Goal: Register for event/course: Sign up to attend an event or enroll in a course

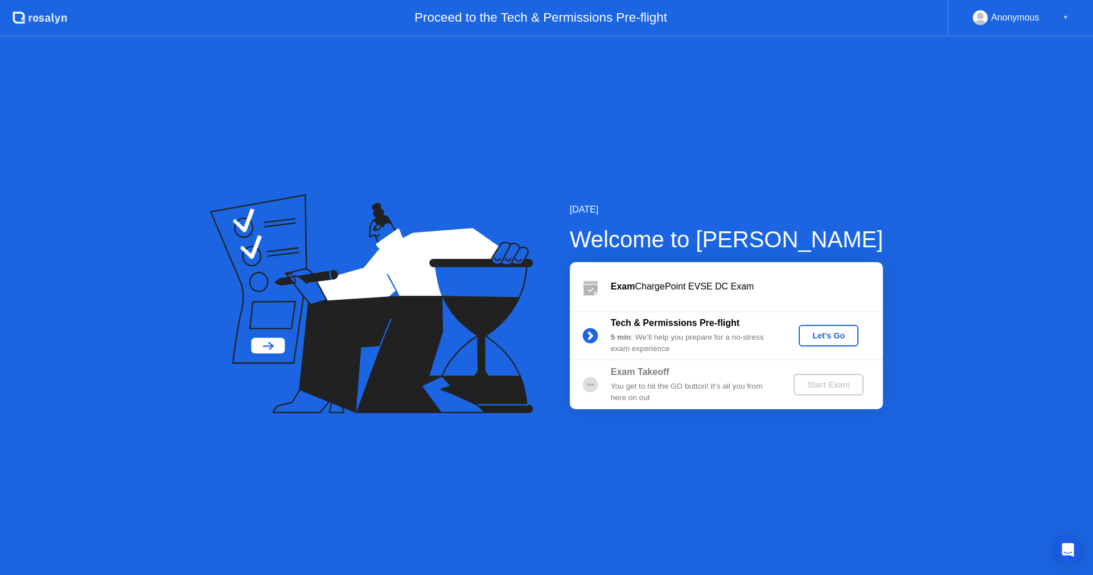
click at [828, 333] on div "Let's Go" at bounding box center [828, 335] width 51 height 9
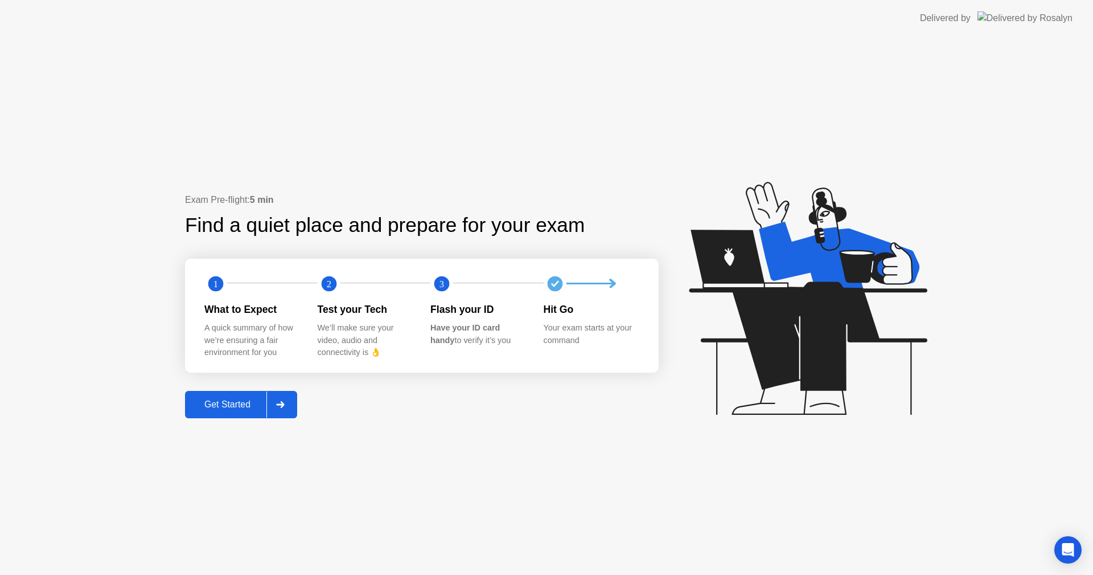
click at [233, 402] on div "Get Started" at bounding box center [227, 404] width 78 height 10
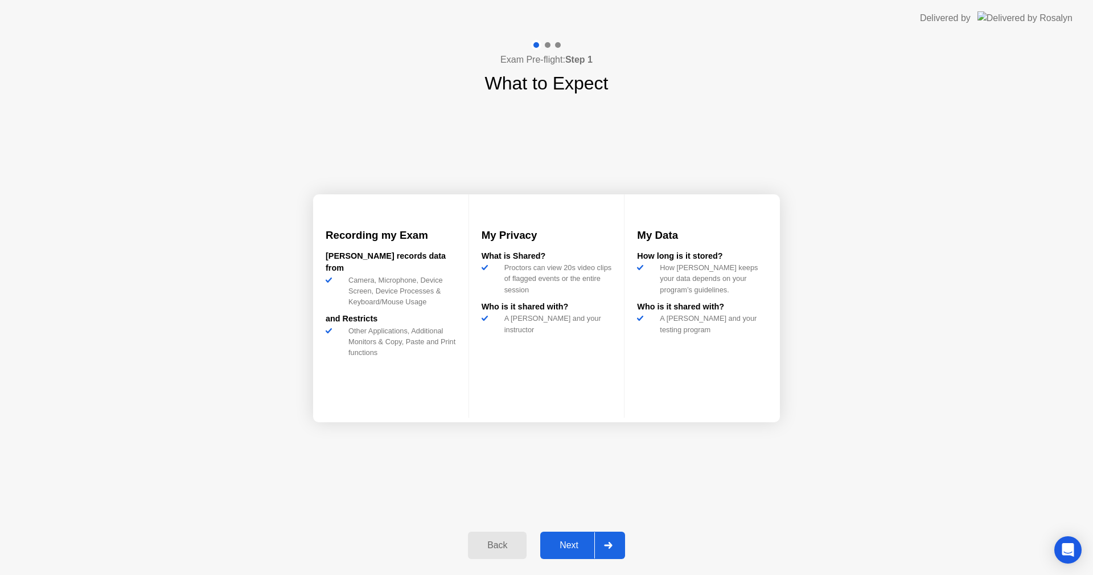
click at [489, 549] on div "Back" at bounding box center [497, 545] width 52 height 10
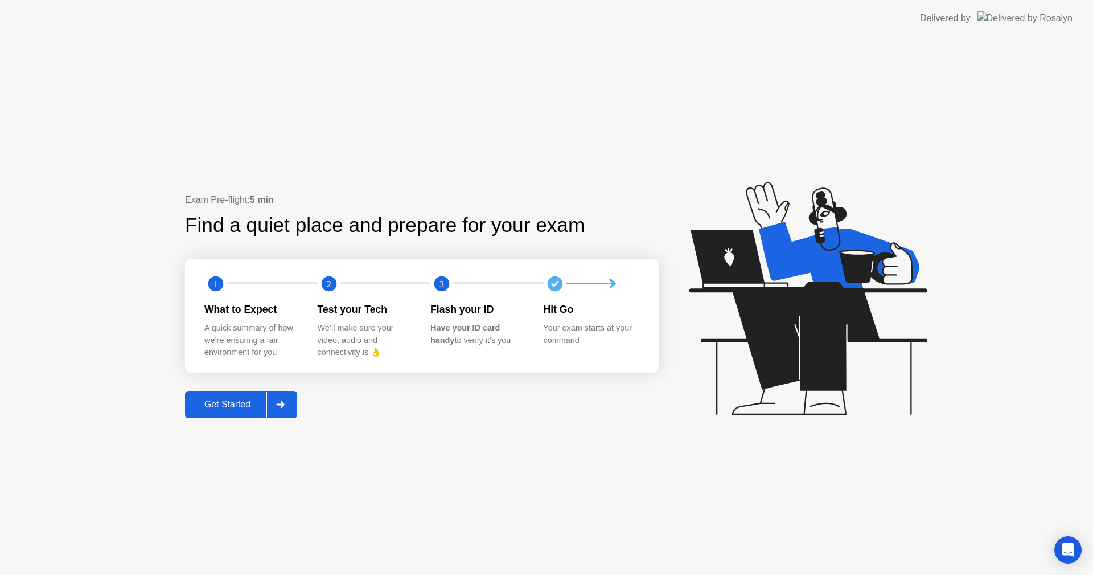
click at [232, 409] on div "Get Started" at bounding box center [227, 404] width 78 height 10
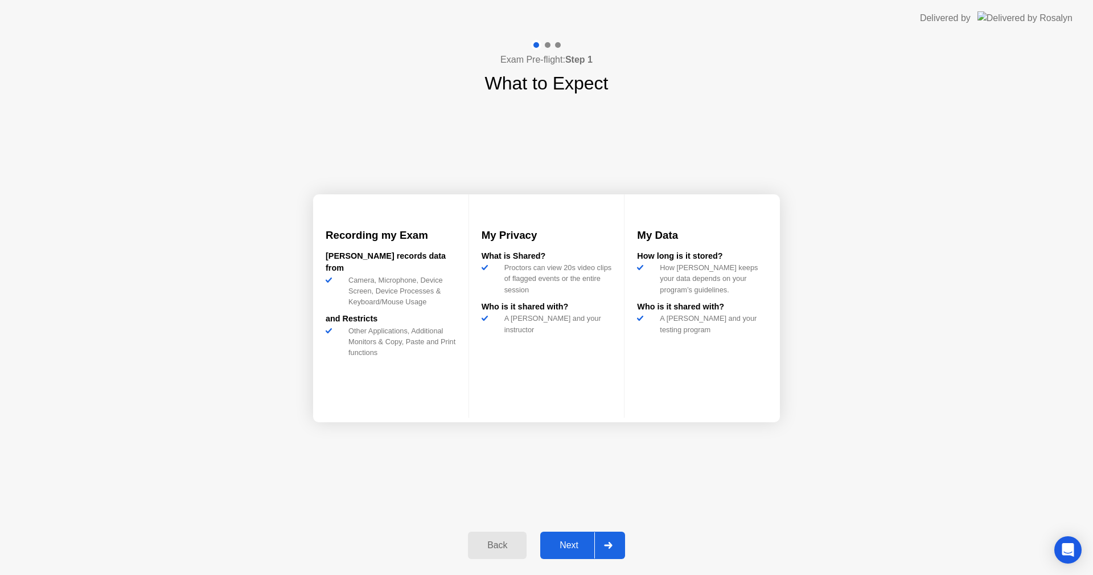
click at [589, 547] on div "Next" at bounding box center [569, 545] width 51 height 10
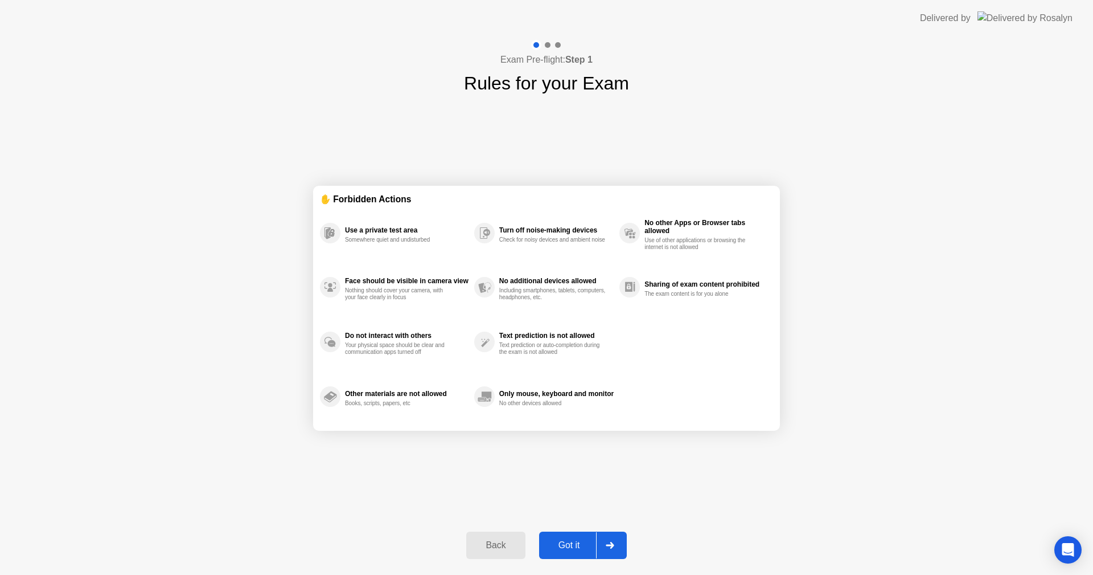
click at [591, 542] on div "Got it" at bounding box center [570, 545] width 54 height 10
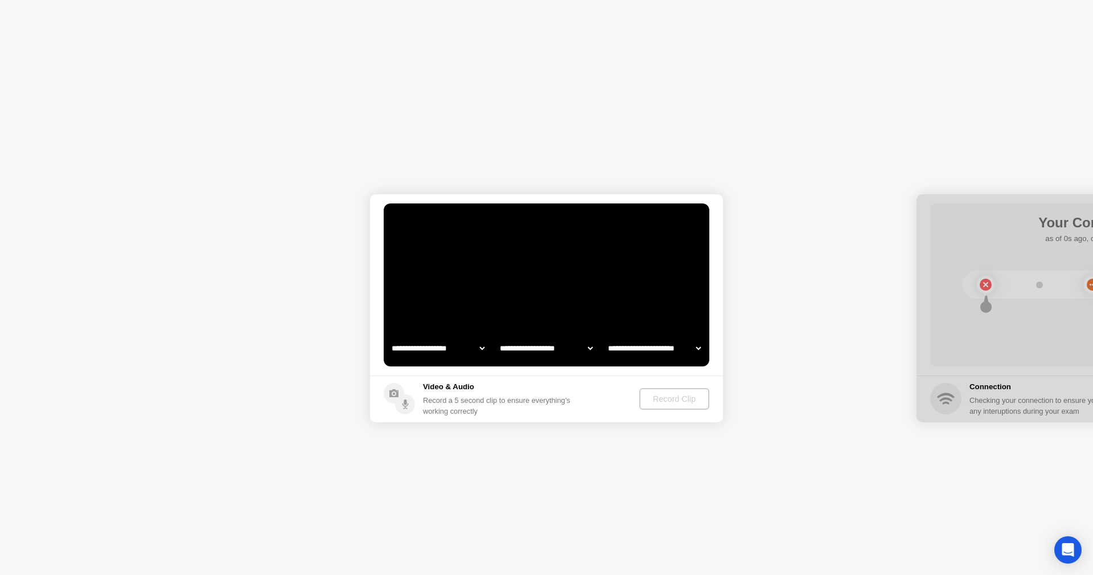
select select "**********"
select select "*******"
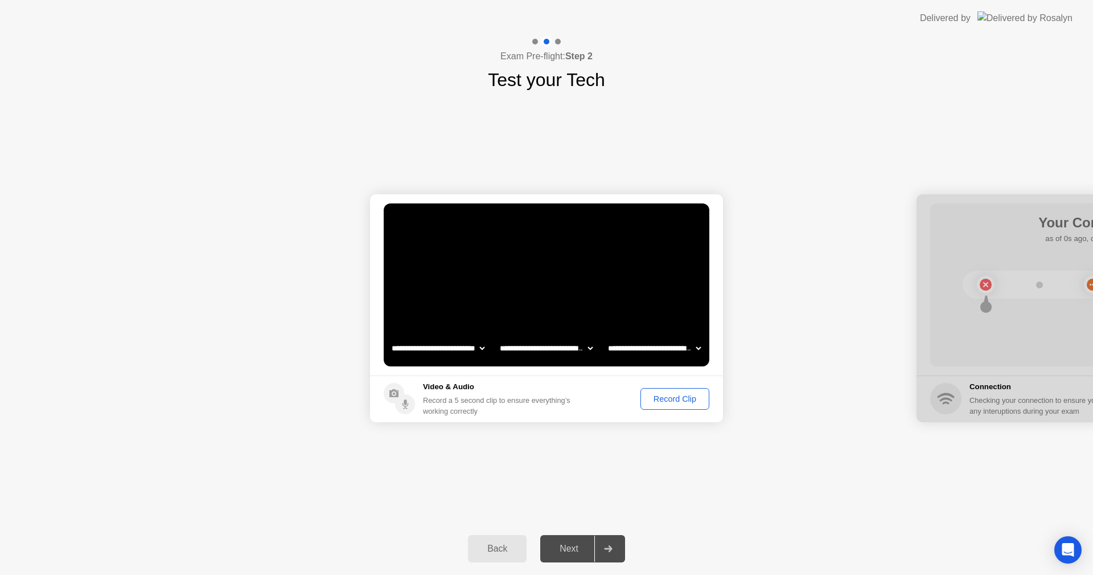
click at [672, 407] on button "Record Clip" at bounding box center [675, 399] width 69 height 22
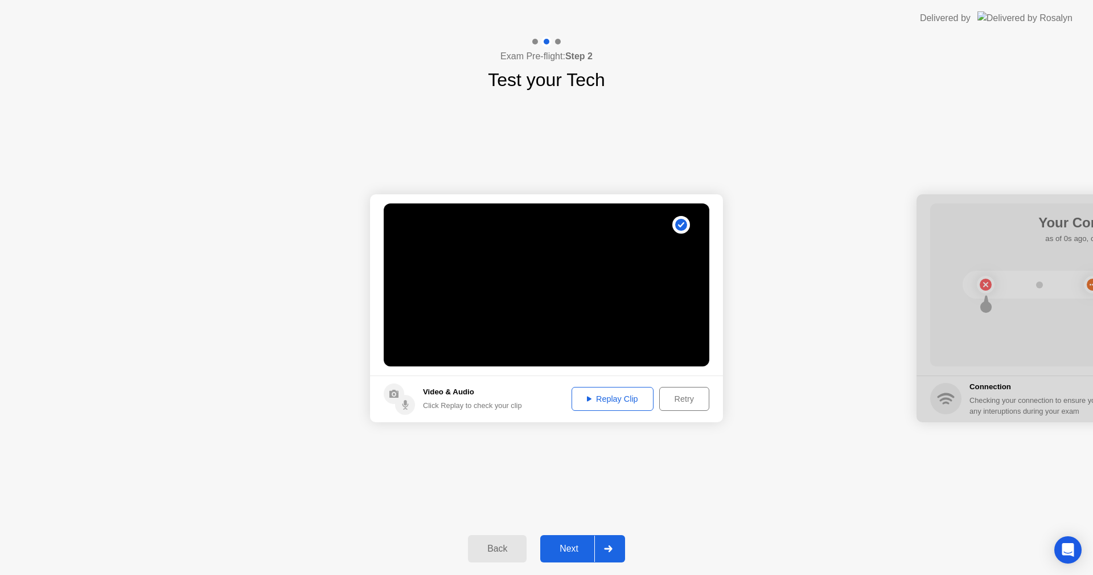
click at [673, 396] on div "Retry" at bounding box center [684, 398] width 42 height 9
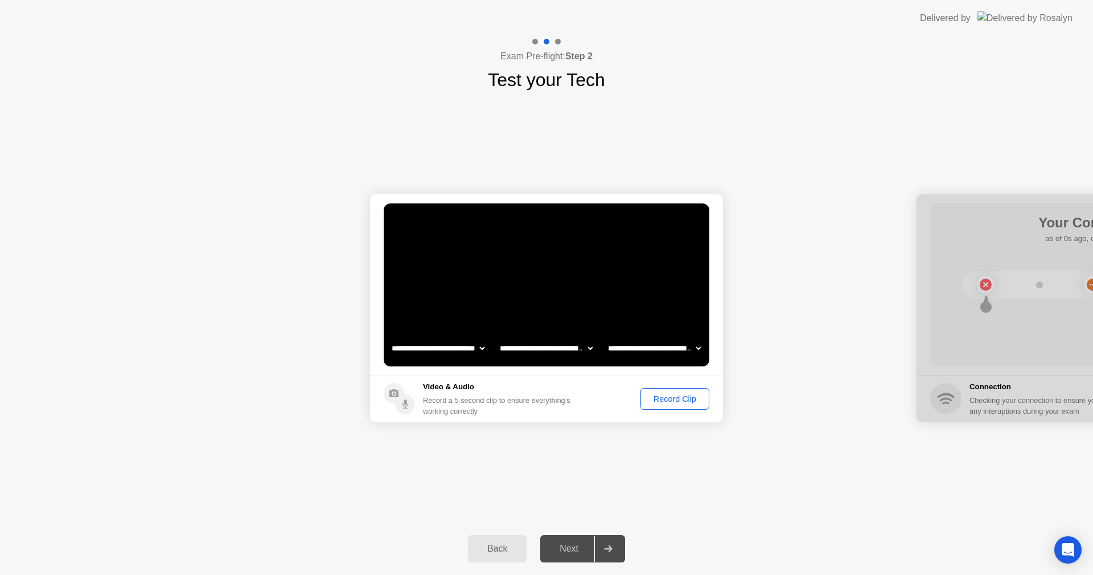
click at [689, 394] on div "Record Clip" at bounding box center [675, 398] width 61 height 9
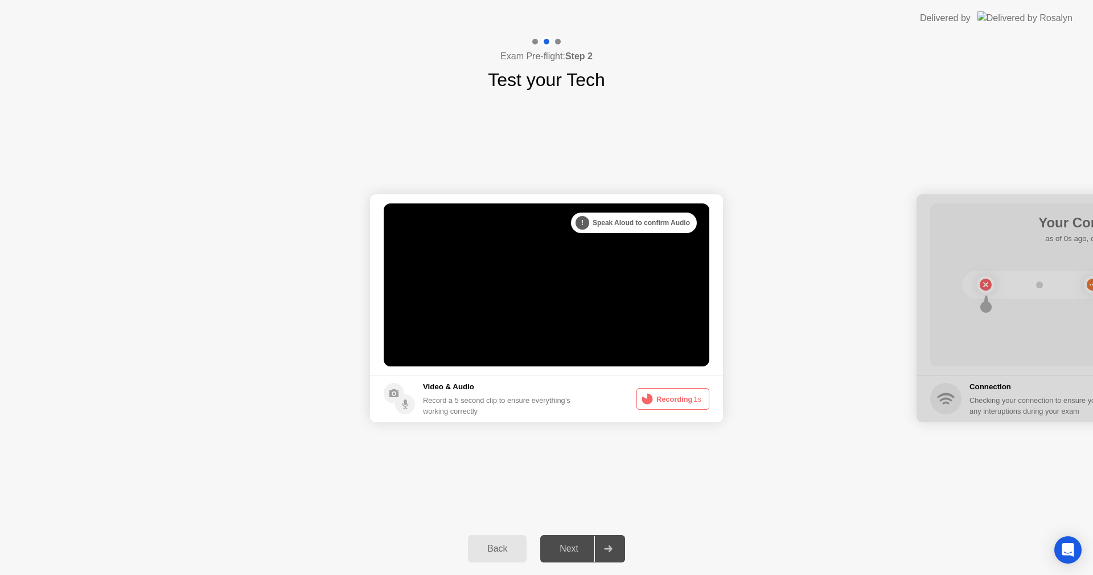
click at [675, 401] on button "Recording 1s" at bounding box center [673, 399] width 73 height 22
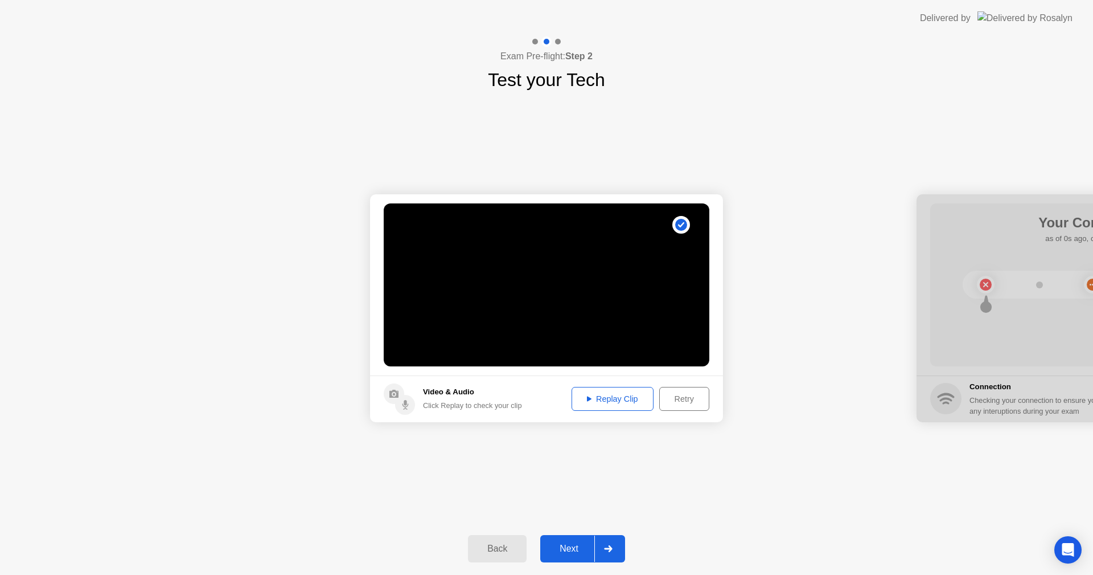
click at [629, 403] on div "Replay Clip" at bounding box center [613, 398] width 74 height 9
click at [569, 547] on div "Next" at bounding box center [569, 548] width 51 height 10
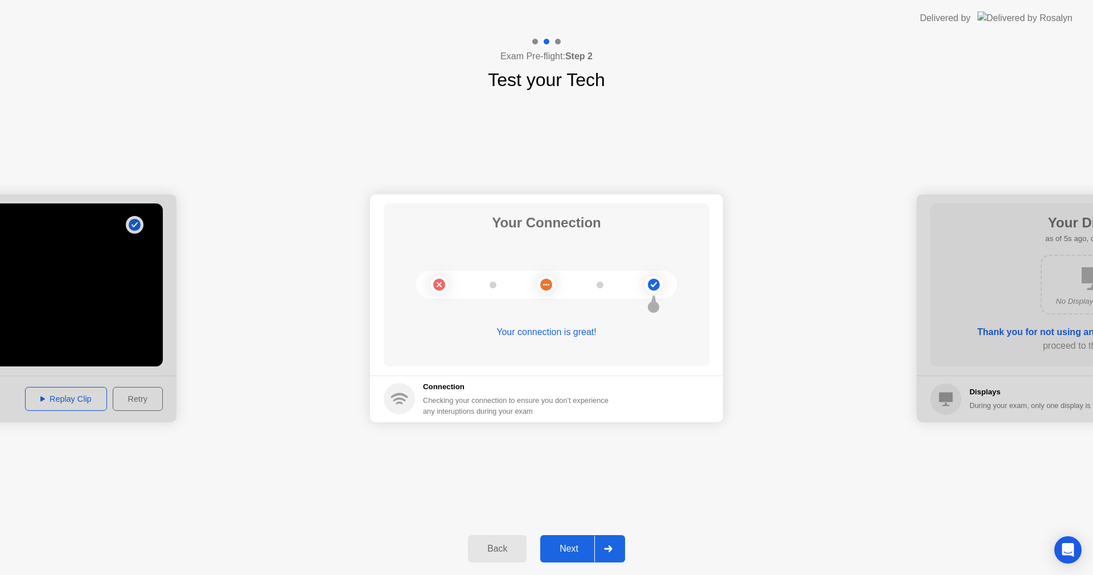
click at [577, 551] on div "Next" at bounding box center [569, 548] width 51 height 10
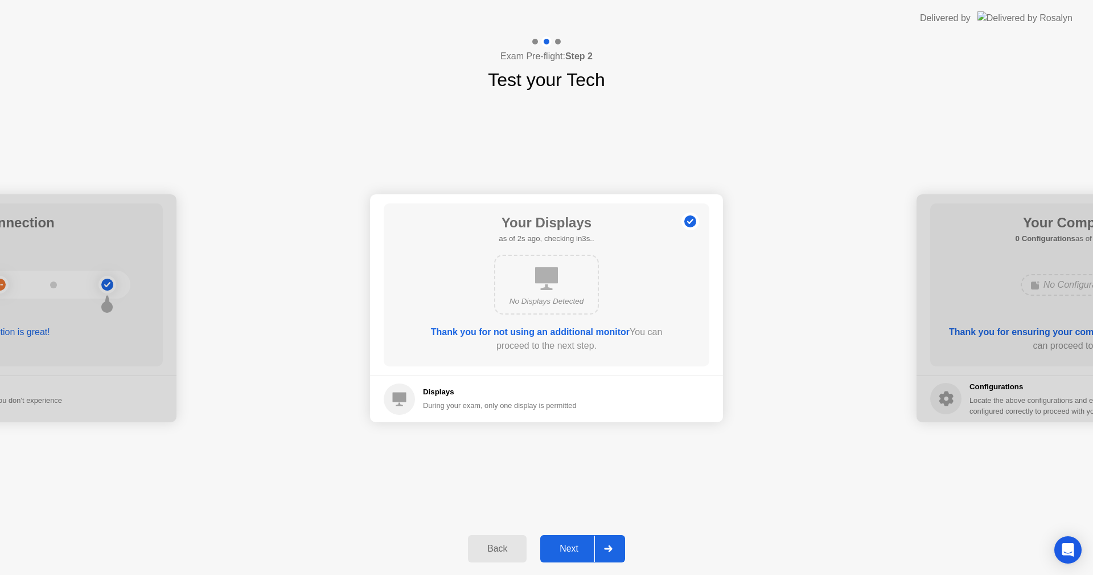
click at [575, 549] on div "Next" at bounding box center [569, 548] width 51 height 10
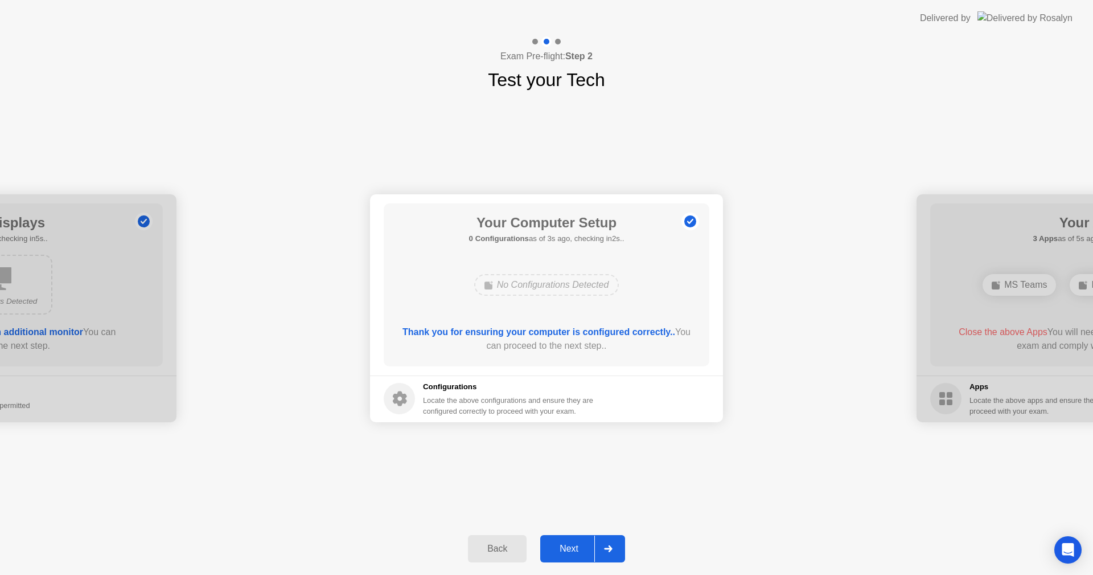
click at [567, 546] on div "Next" at bounding box center [569, 548] width 51 height 10
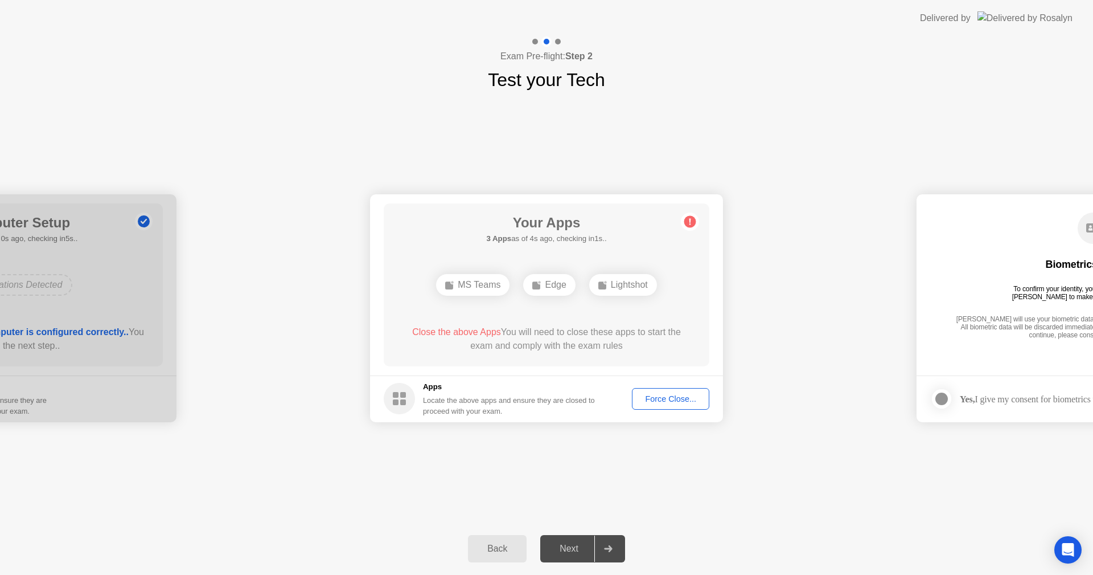
click at [660, 397] on div "Force Close..." at bounding box center [670, 398] width 69 height 9
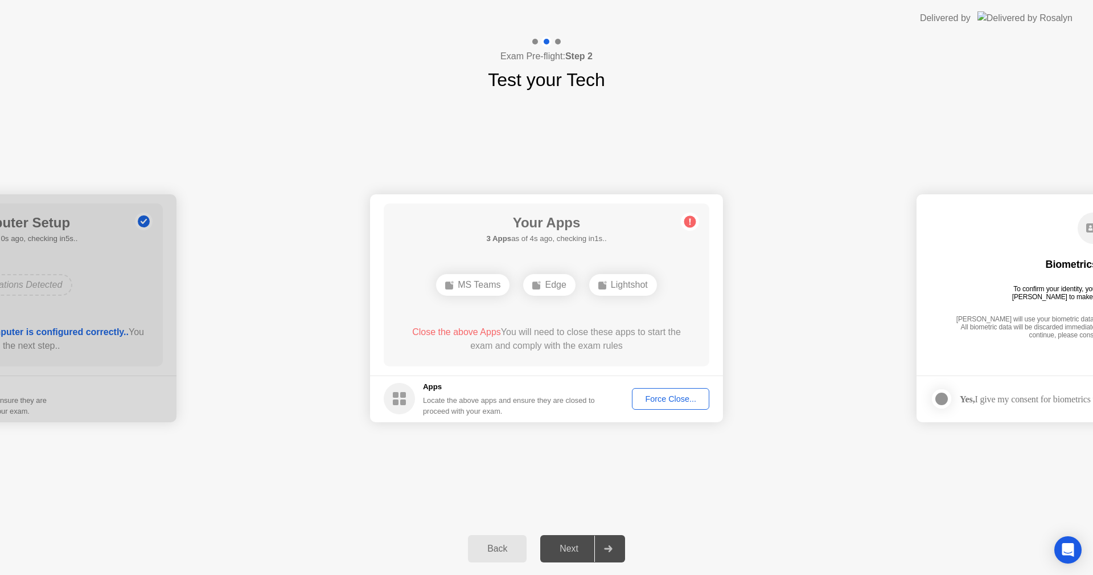
click at [577, 545] on div "Next" at bounding box center [569, 548] width 51 height 10
click at [665, 393] on button "Force Close..." at bounding box center [670, 399] width 77 height 22
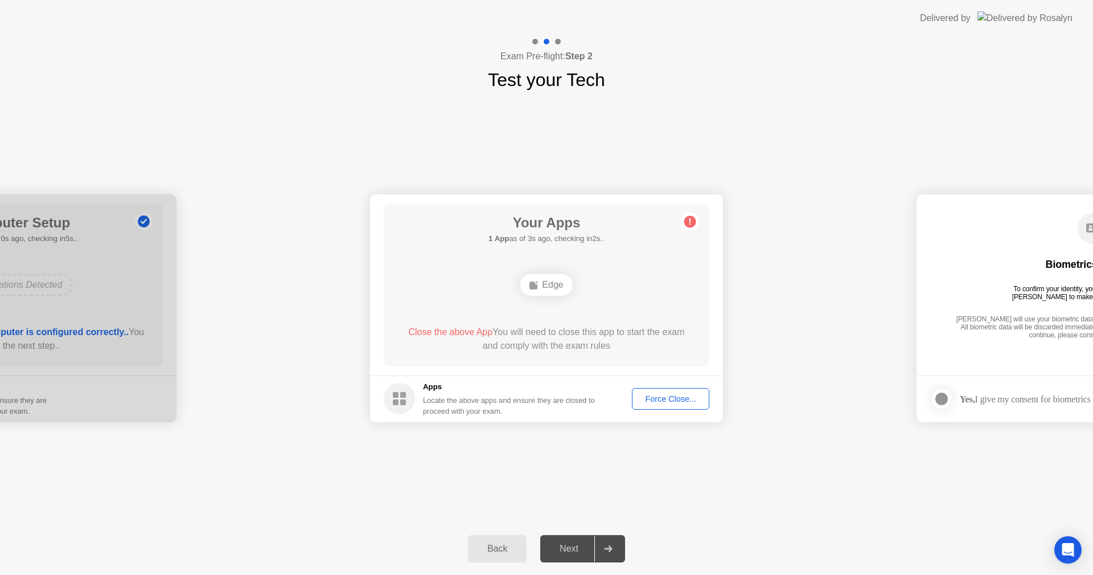
click at [327, 526] on div "Back Next" at bounding box center [546, 548] width 1093 height 52
click at [438, 479] on div "**********" at bounding box center [546, 307] width 1093 height 429
click at [663, 510] on div "**********" at bounding box center [546, 307] width 1093 height 429
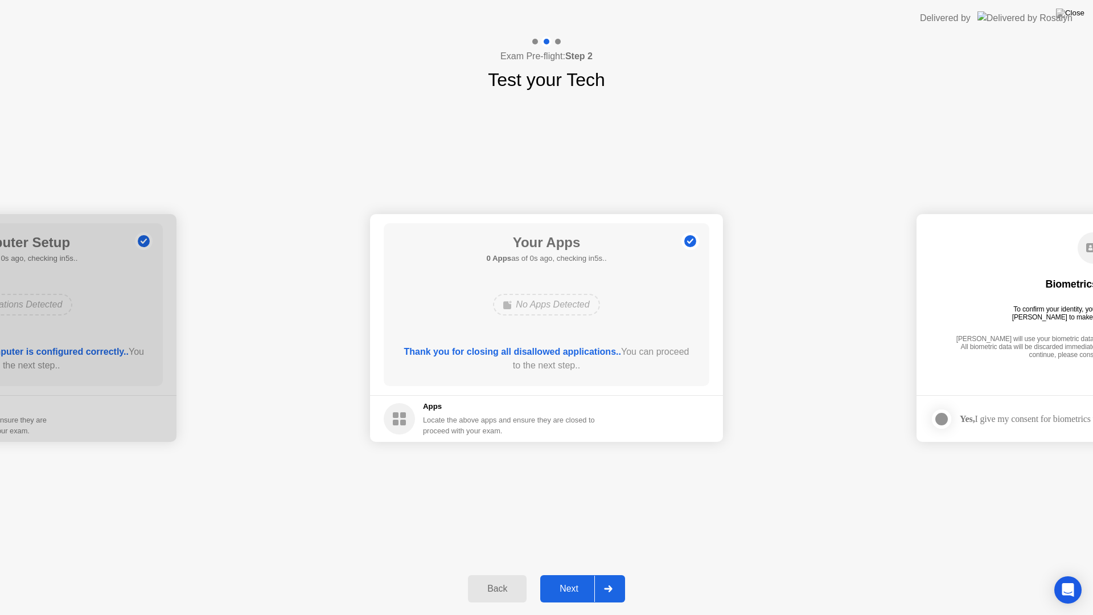
click at [697, 482] on div "**********" at bounding box center [546, 327] width 1093 height 469
drag, startPoint x: 346, startPoint y: 605, endPoint x: 339, endPoint y: 598, distance: 8.9
drag, startPoint x: 165, startPoint y: 601, endPoint x: 305, endPoint y: 538, distance: 153.7
click at [303, 527] on div "**********" at bounding box center [546, 325] width 1093 height 579
click at [570, 574] on div "Next" at bounding box center [569, 589] width 51 height 10
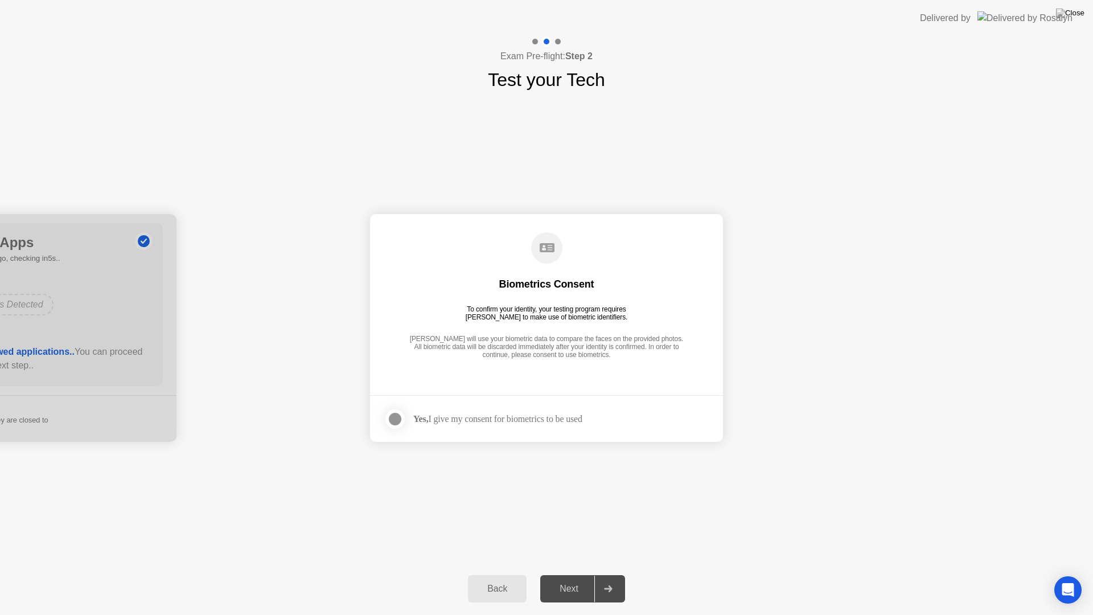
click at [558, 574] on div "Next" at bounding box center [569, 589] width 51 height 10
click at [402, 416] on div at bounding box center [395, 419] width 14 height 14
click at [581, 574] on div "Next" at bounding box center [569, 589] width 51 height 10
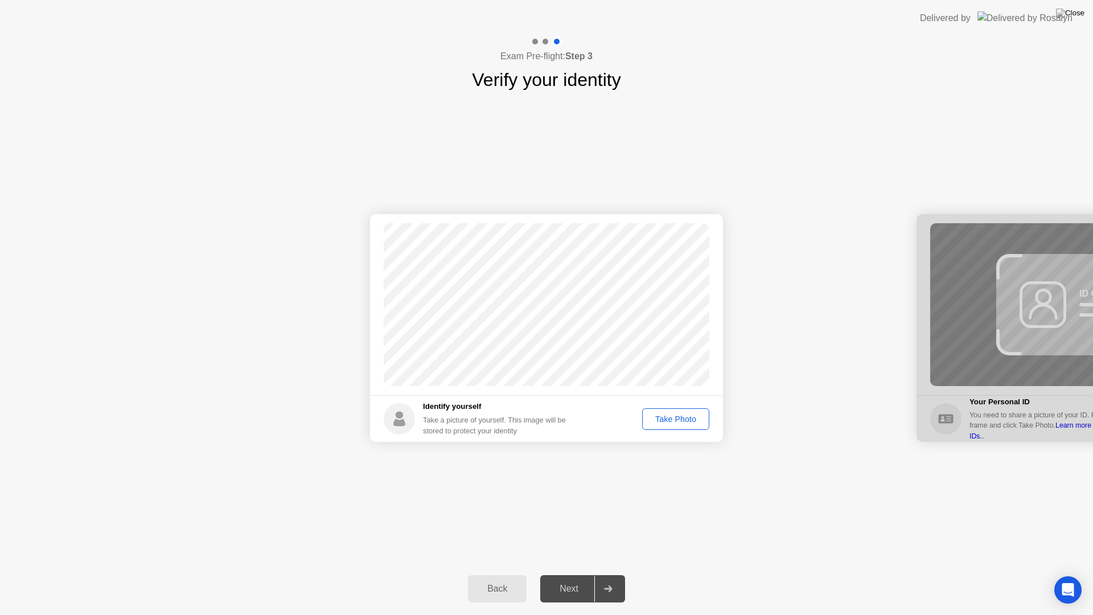
click at [692, 420] on div "Take Photo" at bounding box center [675, 419] width 59 height 9
click at [575, 574] on div "Next" at bounding box center [569, 589] width 51 height 10
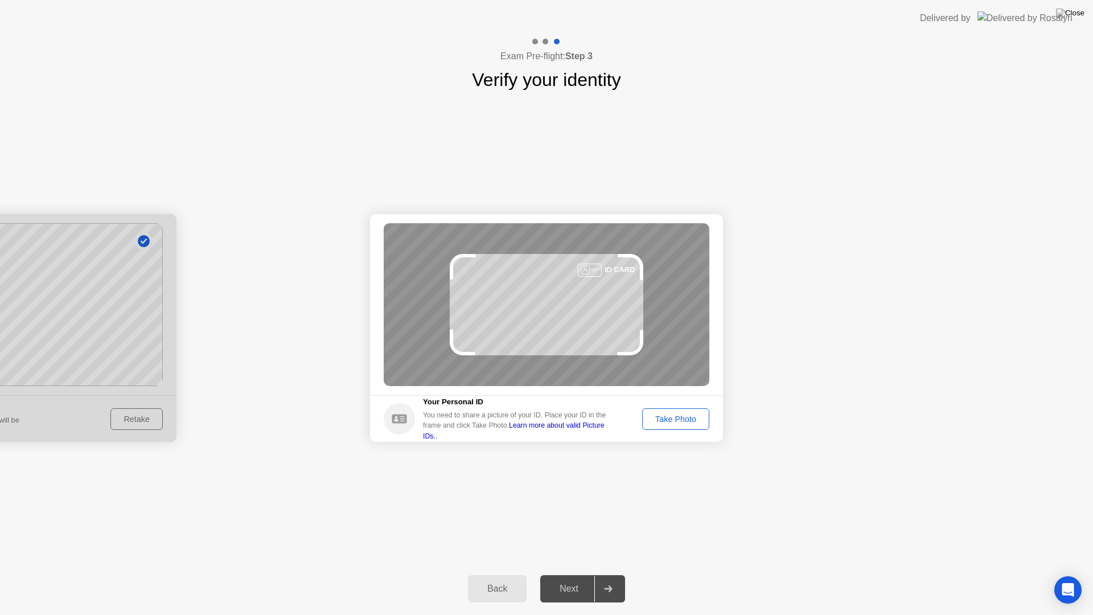
click at [687, 417] on div "Take Photo" at bounding box center [675, 419] width 59 height 9
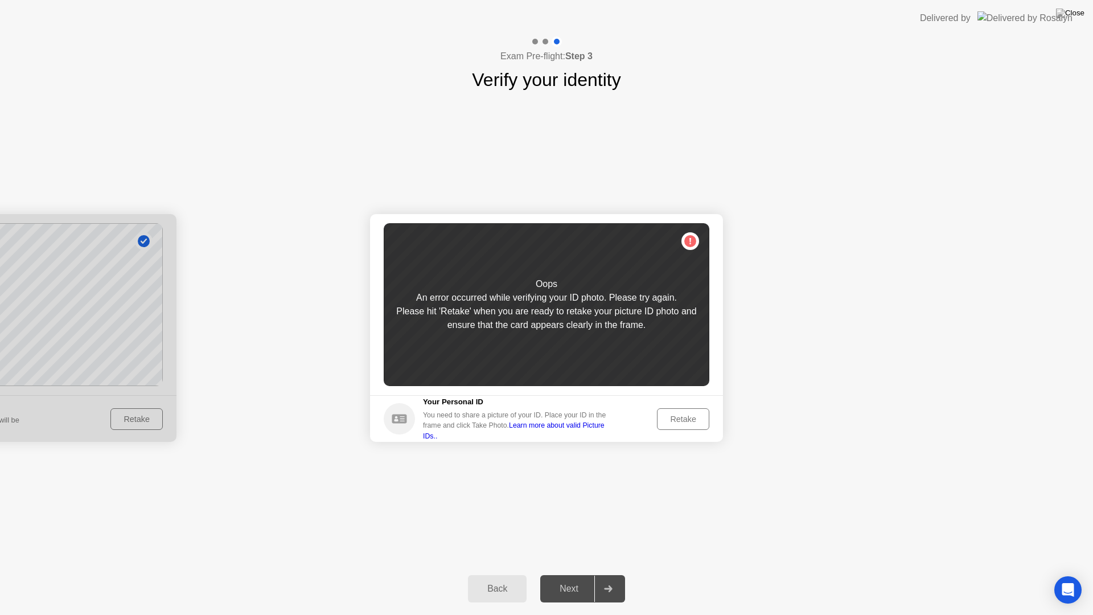
click at [690, 431] on footer "Your Personal ID You need to share a picture of your ID. Place your ID in the f…" at bounding box center [546, 418] width 353 height 47
click at [695, 423] on div "Retake" at bounding box center [683, 419] width 44 height 9
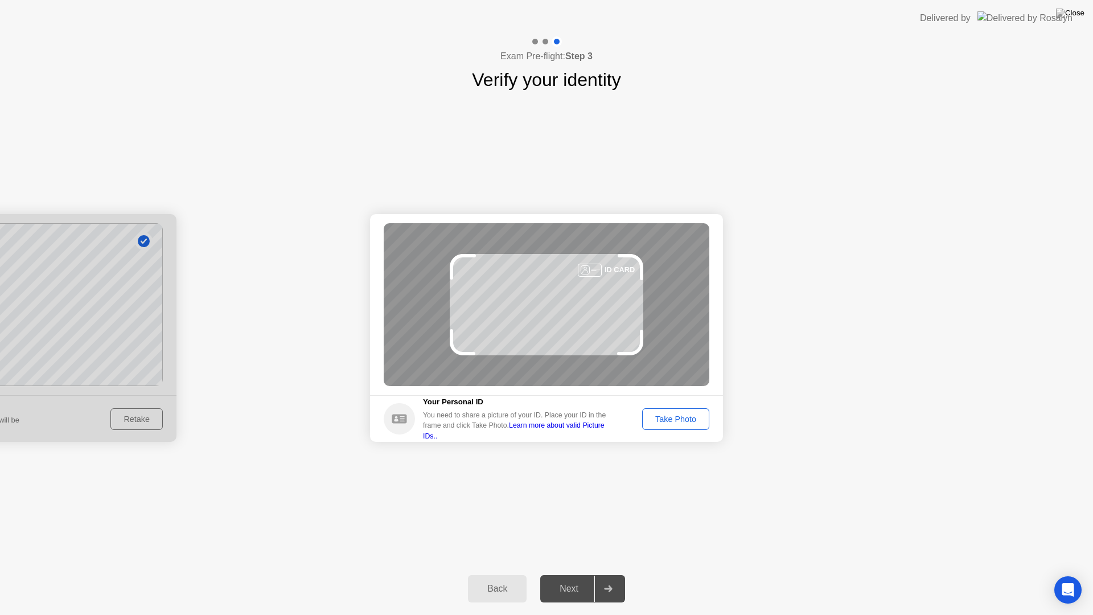
click at [698, 421] on div "Take Photo" at bounding box center [675, 419] width 59 height 9
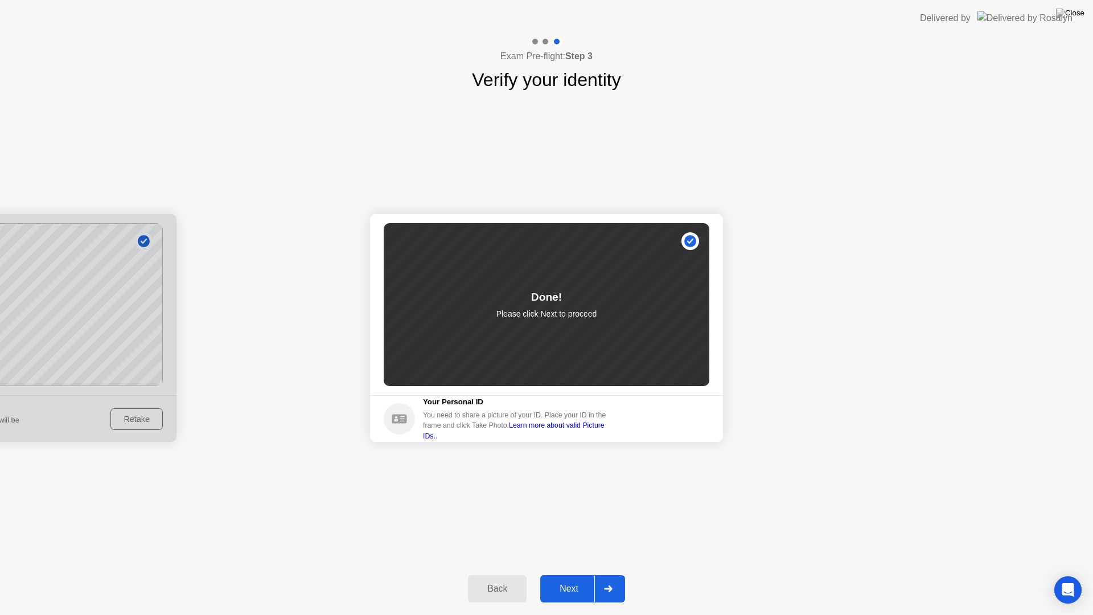
click at [580, 574] on div "Next" at bounding box center [569, 589] width 51 height 10
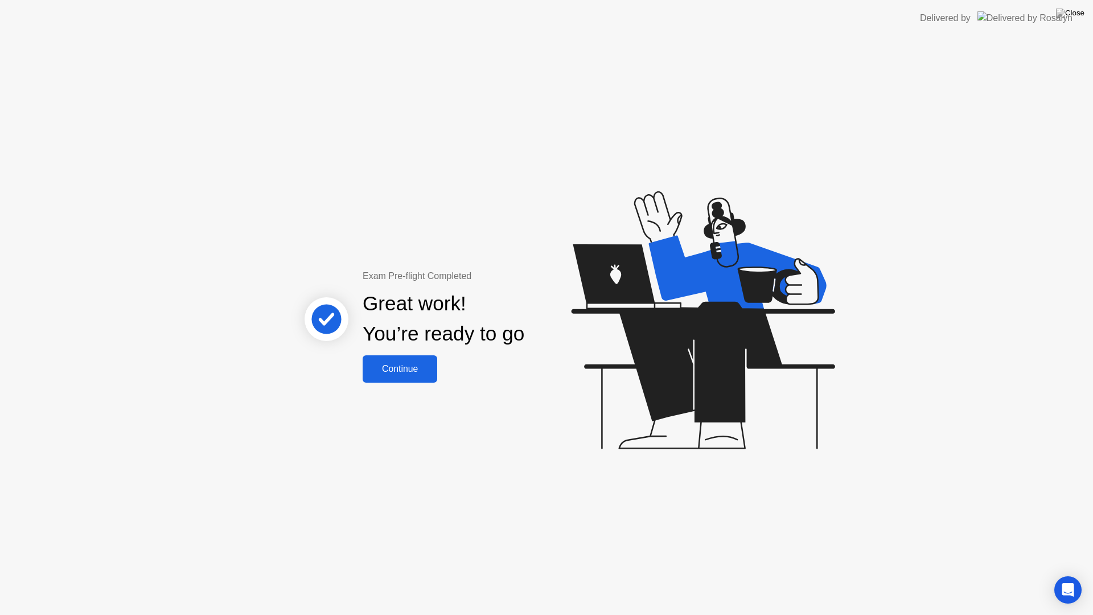
click at [403, 364] on div "Continue" at bounding box center [400, 369] width 68 height 10
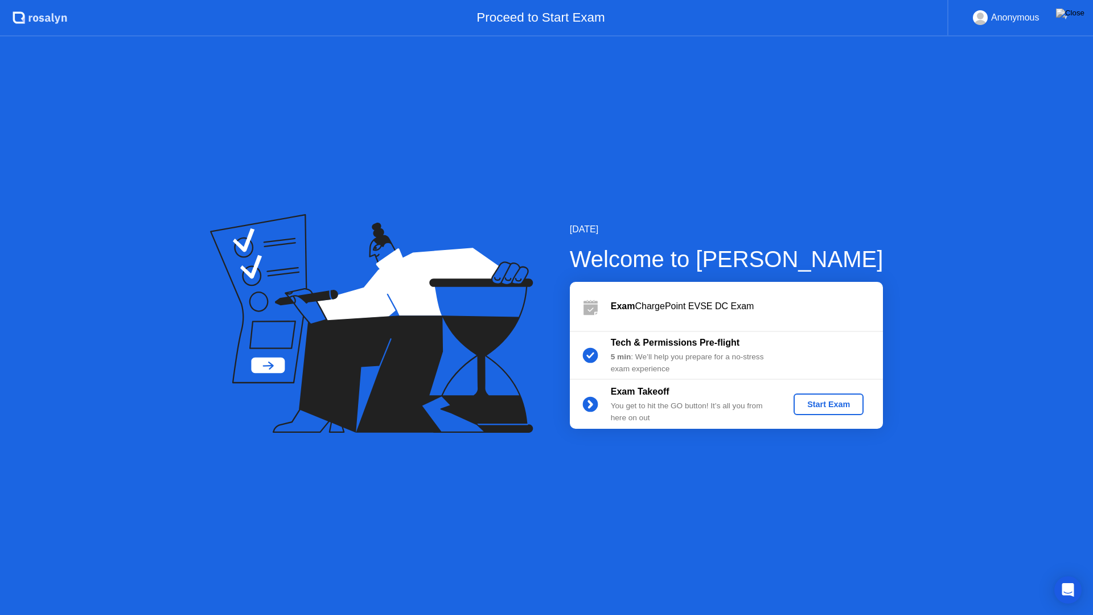
click at [822, 401] on div "Start Exam" at bounding box center [828, 404] width 61 height 9
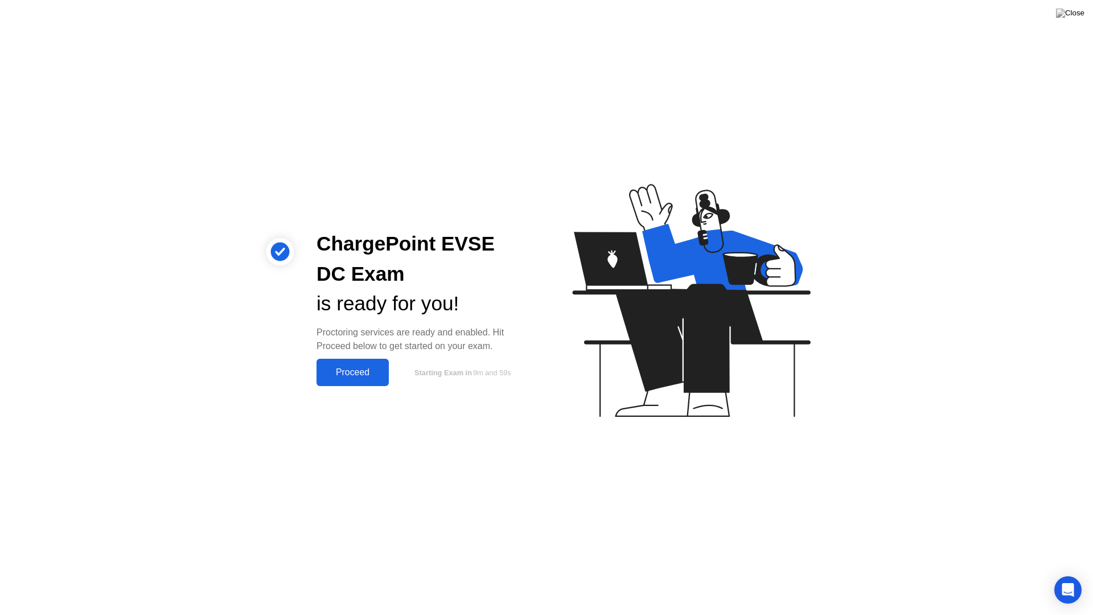
click at [367, 368] on div "Proceed" at bounding box center [352, 372] width 65 height 10
